Goal: Check status: Check status

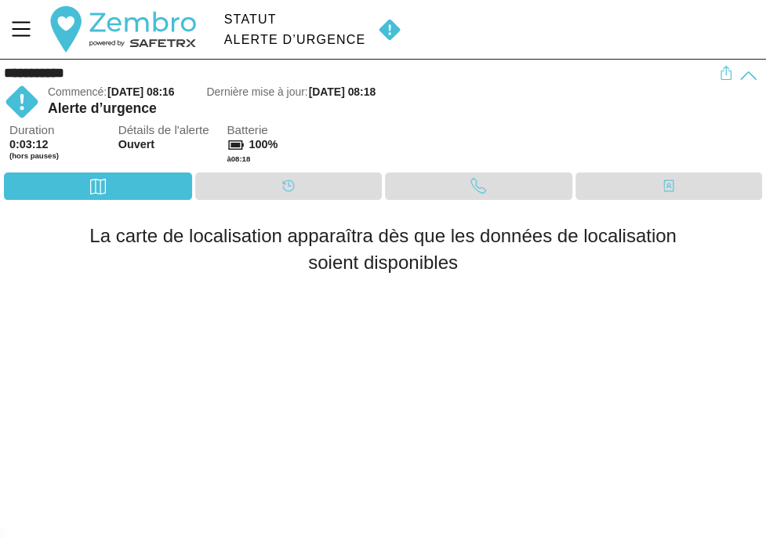
click at [389, 27] on img at bounding box center [389, 30] width 36 height 24
drag, startPoint x: 139, startPoint y: 94, endPoint x: 142, endPoint y: 118, distance: 24.4
click at [139, 95] on span "[DATE] 08:16" at bounding box center [140, 91] width 67 height 13
click at [148, 136] on span "Détails de l'alerte" at bounding box center [168, 130] width 100 height 13
click at [259, 179] on div "Calendrier" at bounding box center [288, 185] width 187 height 27
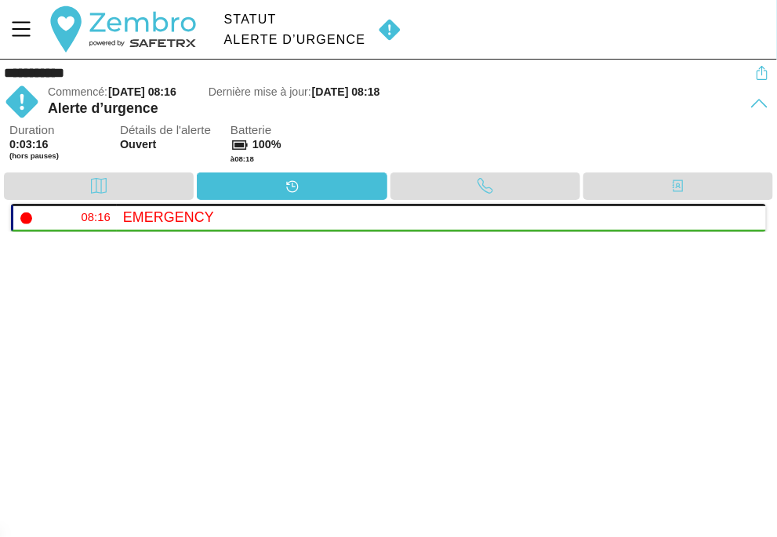
click at [467, 170] on div "Duration 0:03:16 (hors pauses) Détails de l'alerte Ouvert Batterie 100% à 08:18" at bounding box center [390, 148] width 763 height 49
click at [475, 175] on div "Appel" at bounding box center [484, 186] width 31 height 24
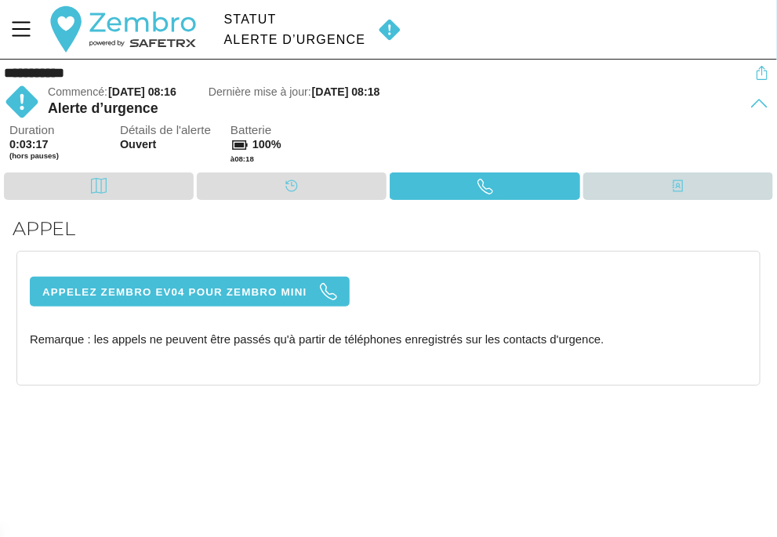
click at [665, 174] on div "Contacts" at bounding box center [677, 186] width 31 height 24
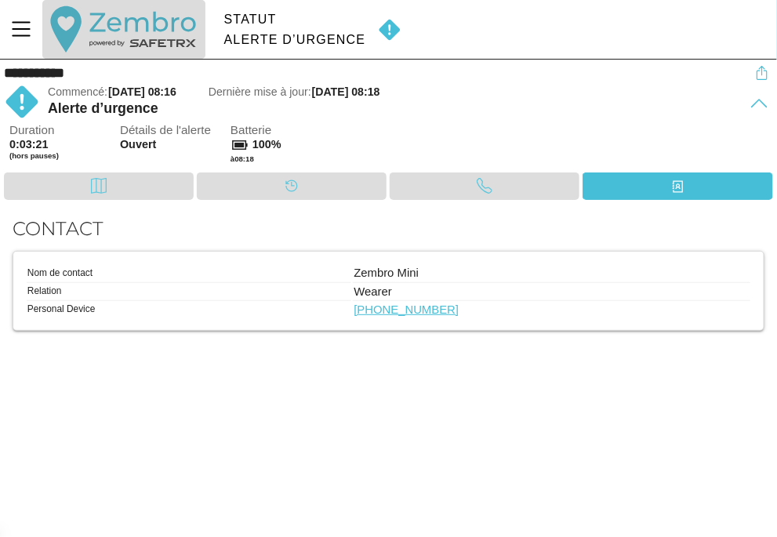
click at [81, 13] on button "button" at bounding box center [123, 29] width 162 height 59
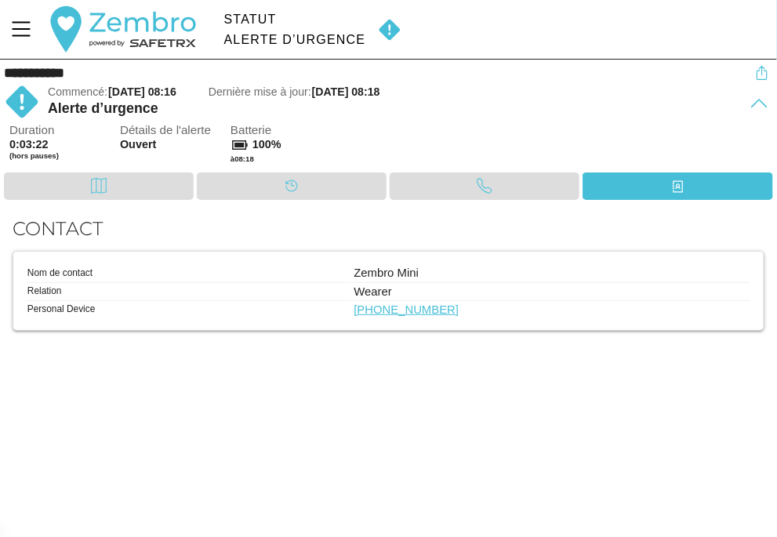
click at [307, 29] on div "Statut Alerte d’urgence" at bounding box center [295, 29] width 154 height 59
click at [392, 27] on img at bounding box center [389, 30] width 36 height 24
click at [34, 33] on icon "Menu" at bounding box center [21, 29] width 27 height 27
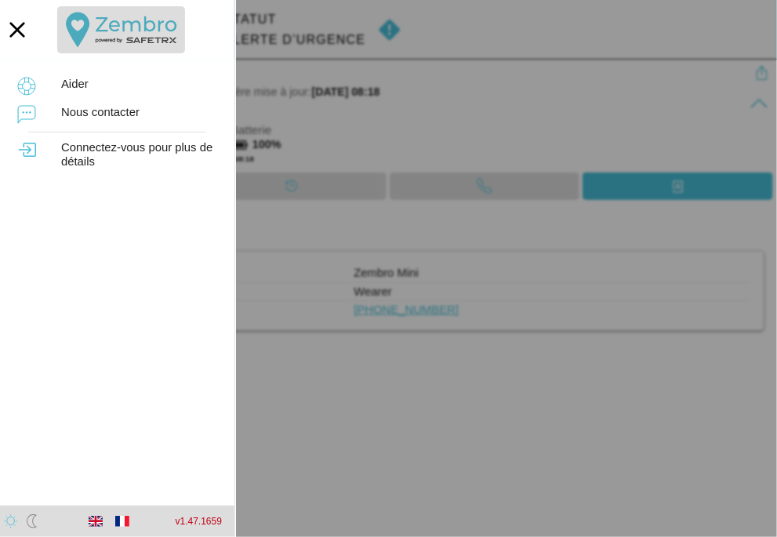
click at [136, 21] on button "button" at bounding box center [120, 29] width 127 height 47
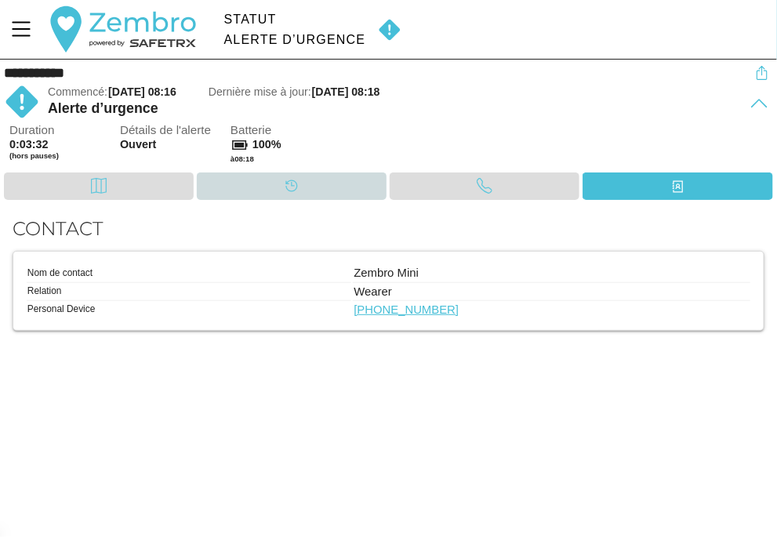
click at [292, 183] on icon at bounding box center [292, 186] width 12 height 12
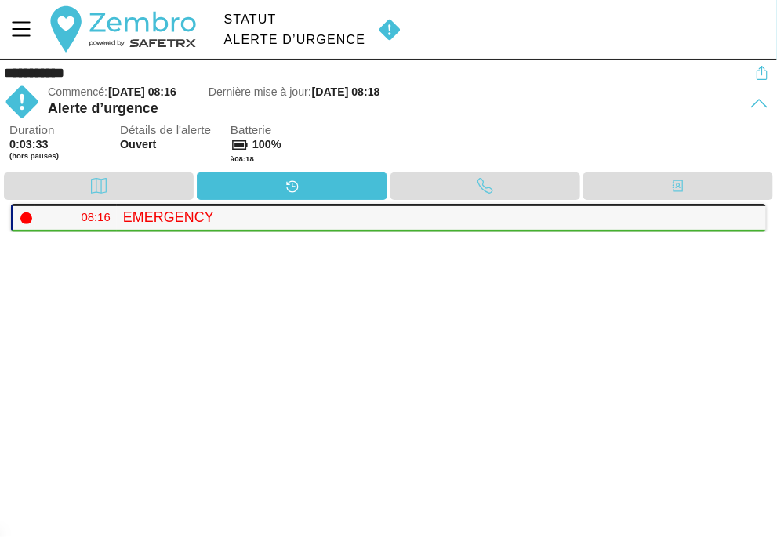
click at [148, 216] on h4 "Emergency" at bounding box center [438, 217] width 630 height 16
drag, startPoint x: 193, startPoint y: 216, endPoint x: 151, endPoint y: 214, distance: 41.6
click at [151, 214] on h4 "Emergency" at bounding box center [438, 217] width 630 height 16
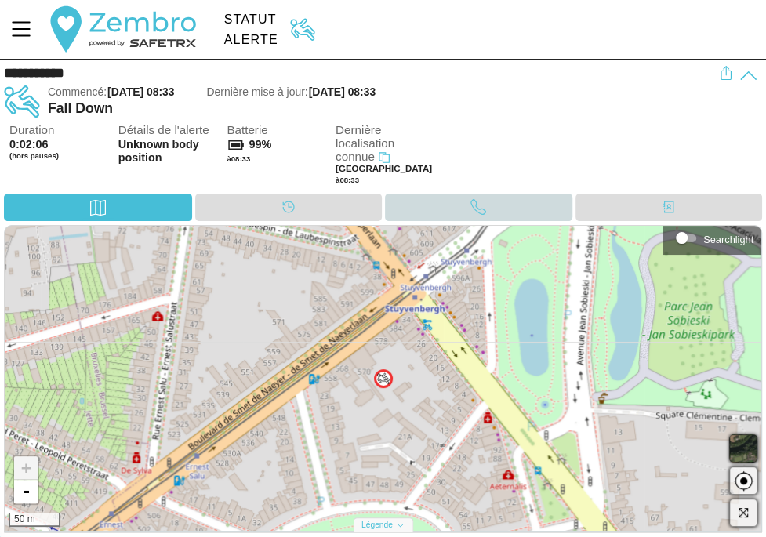
click at [480, 207] on icon at bounding box center [478, 207] width 16 height 16
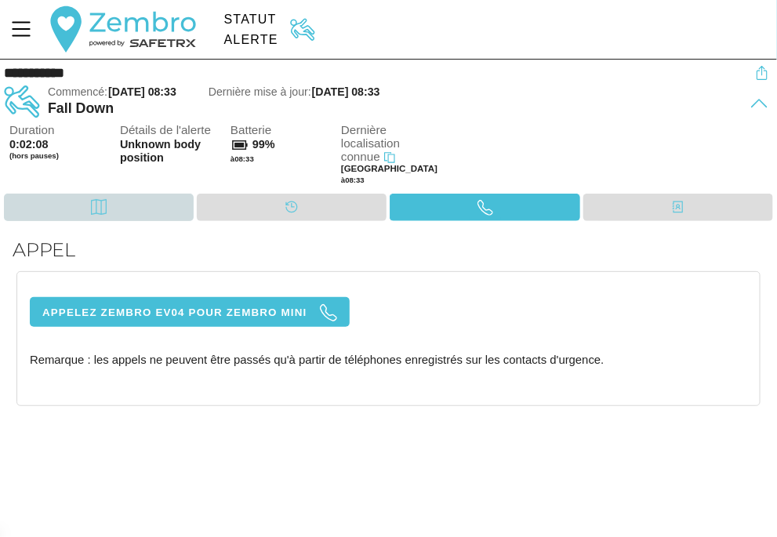
click at [72, 209] on div "Carte" at bounding box center [99, 207] width 190 height 27
